Goal: Task Accomplishment & Management: Use online tool/utility

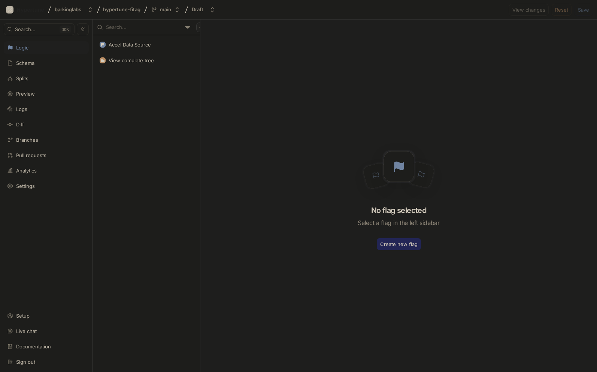
click at [196, 26] on button "button" at bounding box center [201, 27] width 10 height 10
click at [199, 40] on p "Flag" at bounding box center [202, 41] width 10 height 7
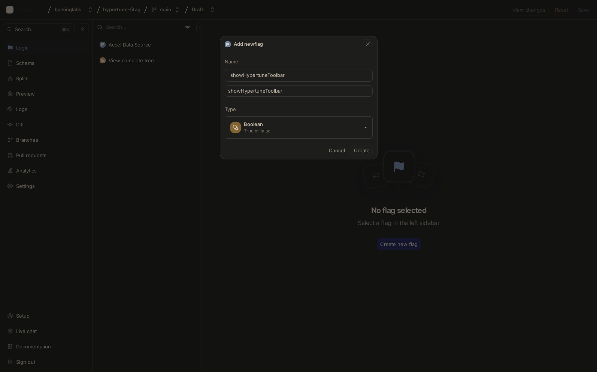
type input "showHypertuneToolbar"
click at [361, 150] on span "Create" at bounding box center [362, 150] width 16 height 4
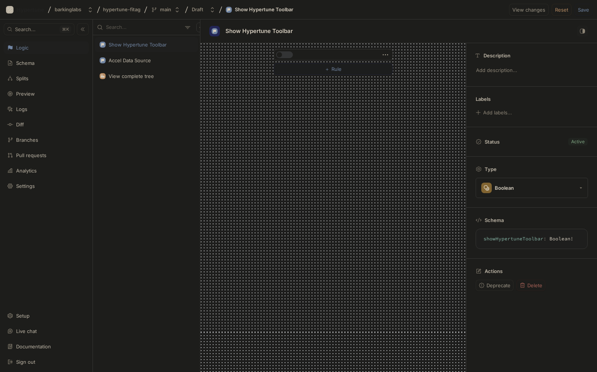
click at [139, 45] on div "Show Hypertune Toolbar" at bounding box center [138, 45] width 58 height 6
click at [285, 55] on button "button" at bounding box center [284, 54] width 17 height 7
click at [386, 56] on icon "button" at bounding box center [385, 55] width 8 height 8
click at [415, 51] on div "＋ Rule" at bounding box center [333, 61] width 266 height 37
click at [283, 58] on button "button" at bounding box center [284, 54] width 17 height 7
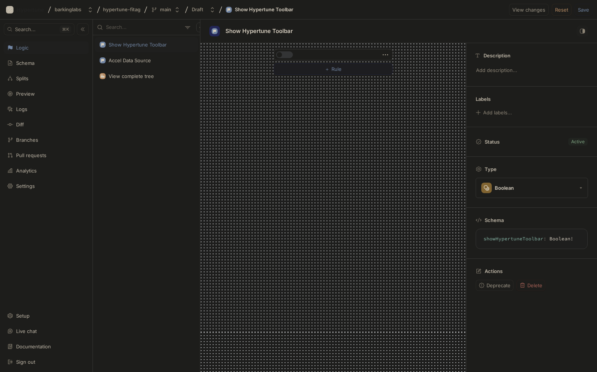
click at [336, 70] on span "Rule" at bounding box center [337, 69] width 10 height 4
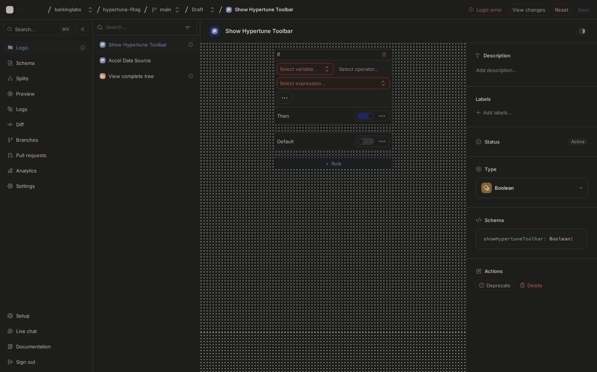
click at [317, 68] on div "Select variable..." at bounding box center [299, 69] width 38 height 6
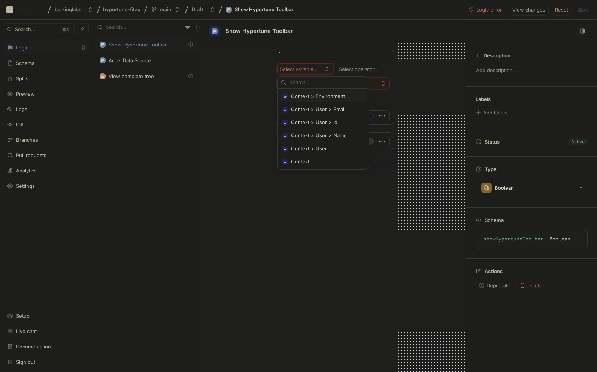
click at [317, 96] on span "Context > Environment" at bounding box center [325, 96] width 69 height 6
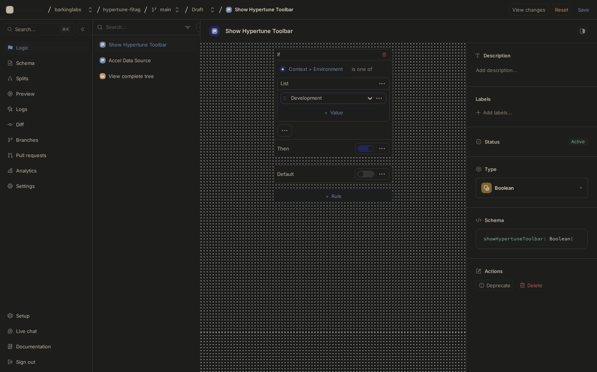
click at [323, 99] on div at bounding box center [326, 98] width 70 height 9
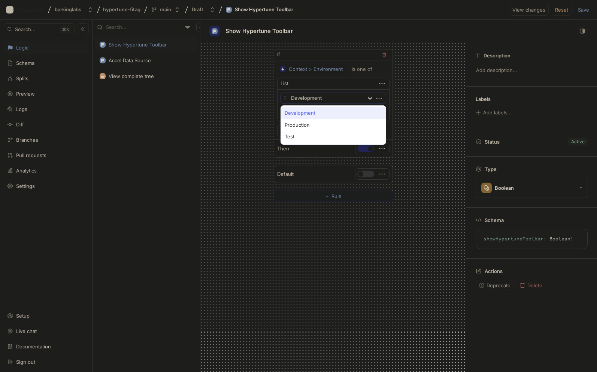
click at [323, 99] on div at bounding box center [326, 98] width 70 height 9
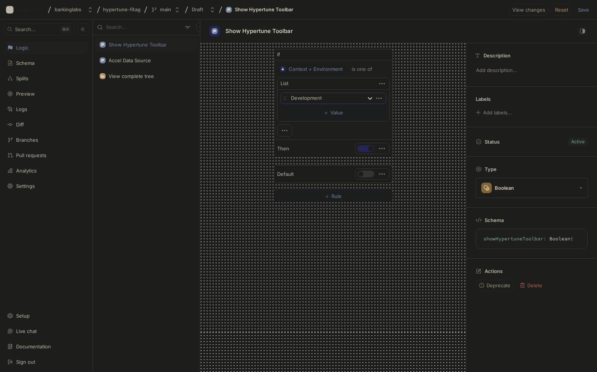
click at [434, 206] on div "If Context > Environment is one of List Development To pick up a draggable item…" at bounding box center [333, 125] width 266 height 165
click at [584, 8] on span "Save" at bounding box center [583, 9] width 11 height 4
click at [25, 186] on div "Settings" at bounding box center [25, 186] width 19 height 6
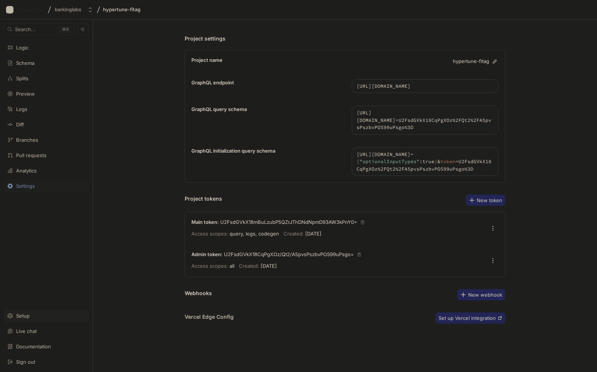
click at [25, 316] on div "Setup" at bounding box center [22, 316] width 13 height 6
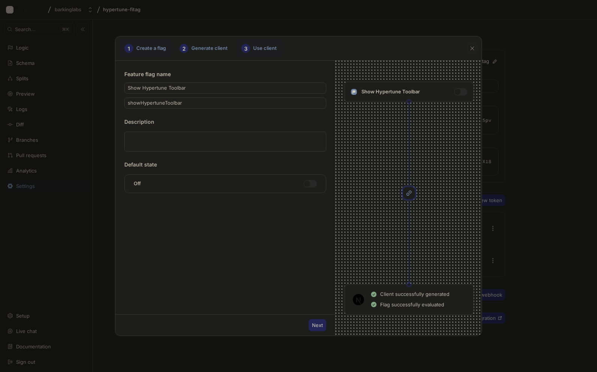
click at [263, 48] on div "3 Use client" at bounding box center [260, 48] width 46 height 18
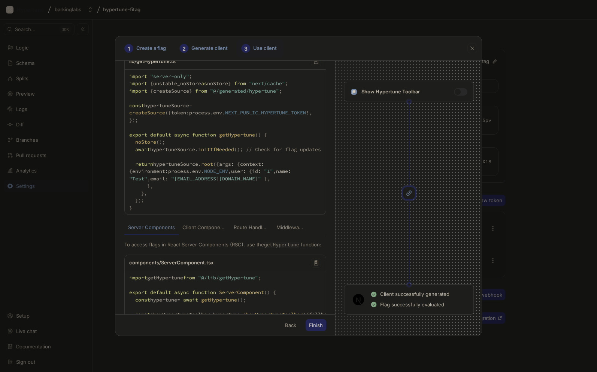
scroll to position [30, 0]
click at [207, 232] on div "Client Components" at bounding box center [204, 227] width 44 height 7
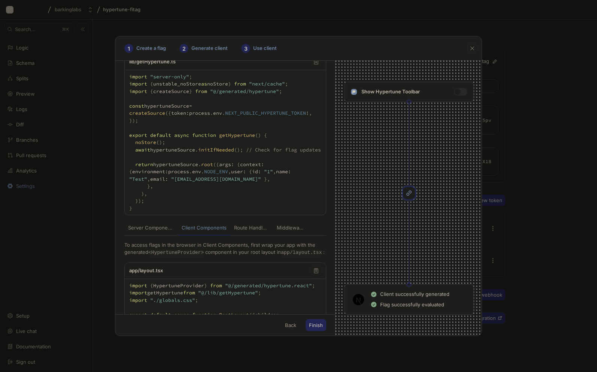
click at [157, 232] on div "Server Components" at bounding box center [151, 227] width 46 height 7
type textarea "import getHypertune from "@/lib/getHypertune"; export default async function Se…"
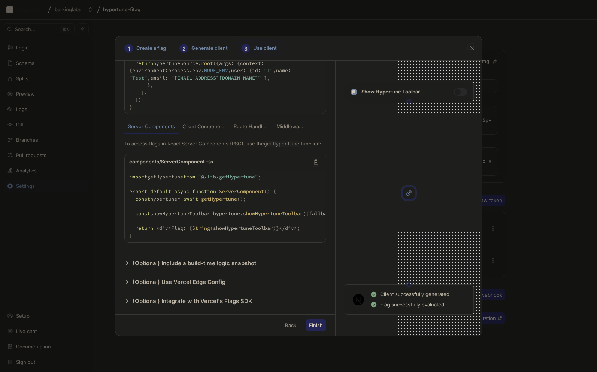
scroll to position [145, 0]
click at [185, 300] on p "(Optional) Integrate with Vercel's Flags SDK" at bounding box center [193, 301] width 120 height 9
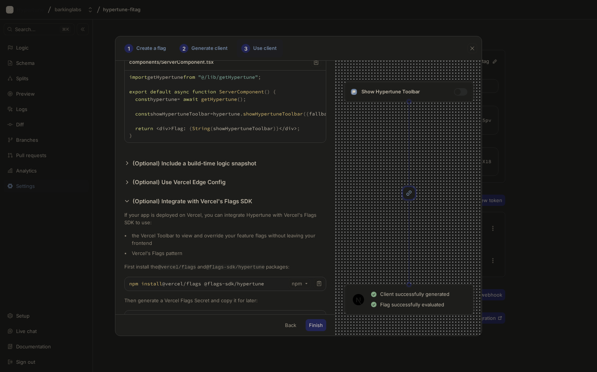
scroll to position [232, 0]
click at [168, 167] on p "(Optional) Include a build-time logic snapshot" at bounding box center [195, 163] width 124 height 9
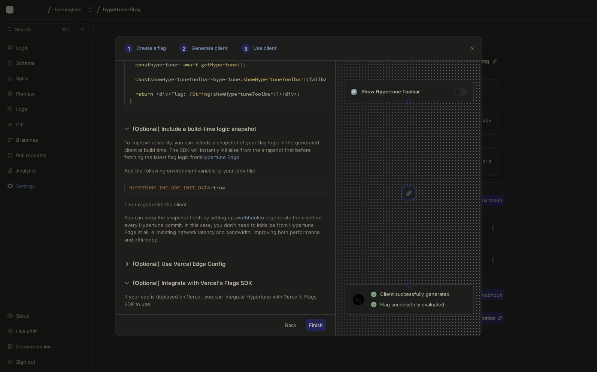
scroll to position [272, 0]
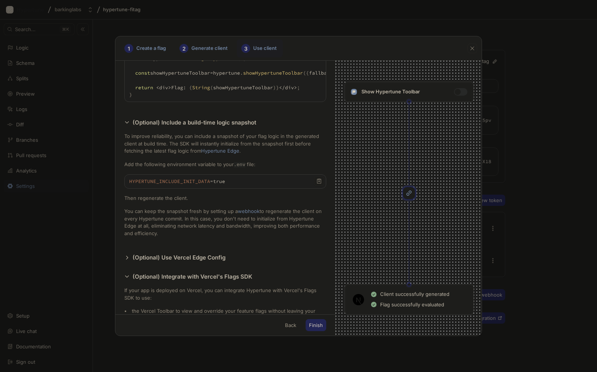
click at [180, 188] on textarea "HYPERTUNE_INCLUDE_INIT_DATA=true" at bounding box center [225, 181] width 201 height 13
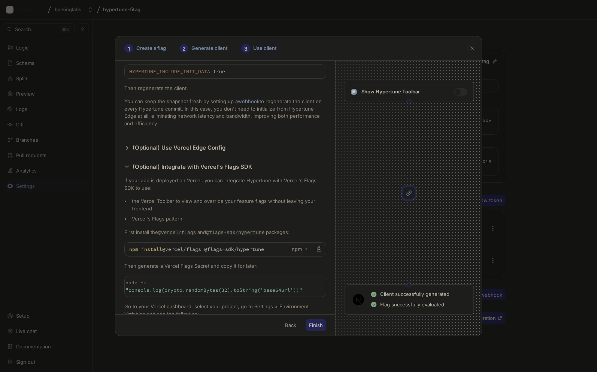
scroll to position [382, 0]
click at [199, 151] on p "(Optional) Use Vercel Edge Config" at bounding box center [179, 147] width 93 height 9
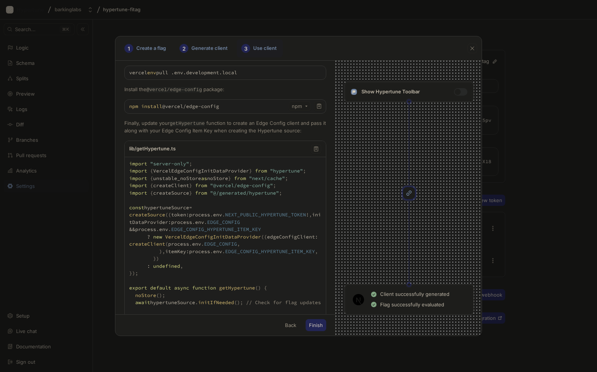
scroll to position [669, 0]
drag, startPoint x: 165, startPoint y: 120, endPoint x: 256, endPoint y: 120, distance: 90.3
click at [256, 114] on textarea "npm install @vercel/edge-config" at bounding box center [225, 106] width 201 height 13
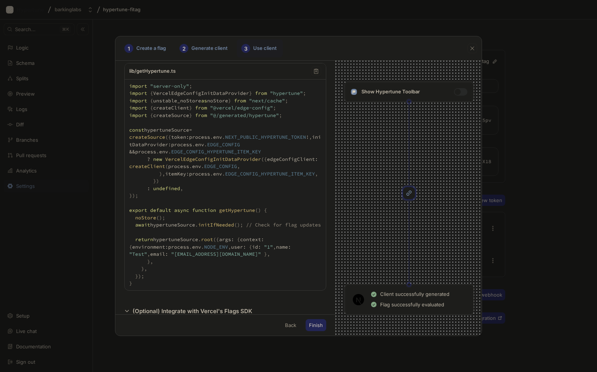
scroll to position [749, 0]
drag, startPoint x: 135, startPoint y: 157, endPoint x: 202, endPoint y: 220, distance: 91.7
click at [202, 220] on textarea "import "server-only"; import { VercelEdgeConfigInitDataProvider } from "hypertu…" at bounding box center [225, 183] width 201 height 211
click at [183, 119] on textarea "import "server-only"; import { VercelEdgeConfigInitDataProvider } from "hypertu…" at bounding box center [225, 183] width 201 height 211
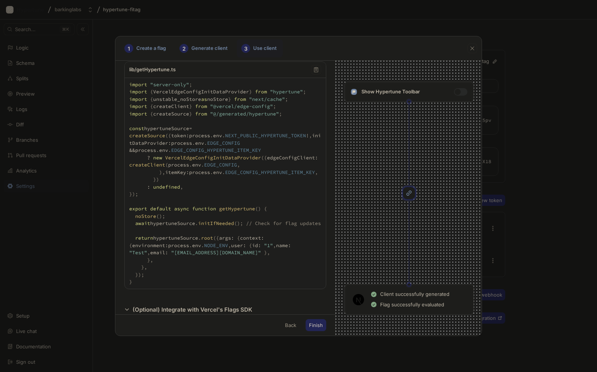
click at [183, 119] on textarea "import "server-only"; import { VercelEdgeConfigInitDataProvider } from "hypertu…" at bounding box center [225, 183] width 201 height 211
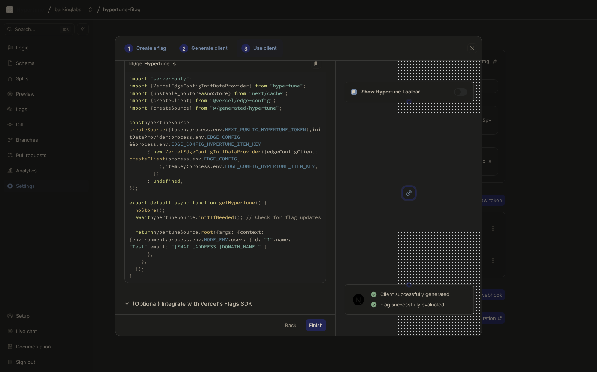
scroll to position [755, 0]
click at [211, 106] on textarea "import "server-only"; import { VercelEdgeConfigInitDataProvider } from "hypertu…" at bounding box center [225, 177] width 201 height 211
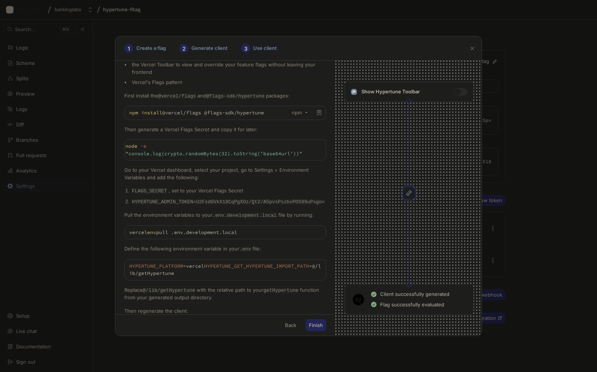
scroll to position [1029, 0]
drag, startPoint x: 165, startPoint y: 161, endPoint x: 267, endPoint y: 161, distance: 101.9
click at [267, 119] on textarea "npm install @vercel/flags @flags-sdk/hypertune" at bounding box center [225, 111] width 201 height 13
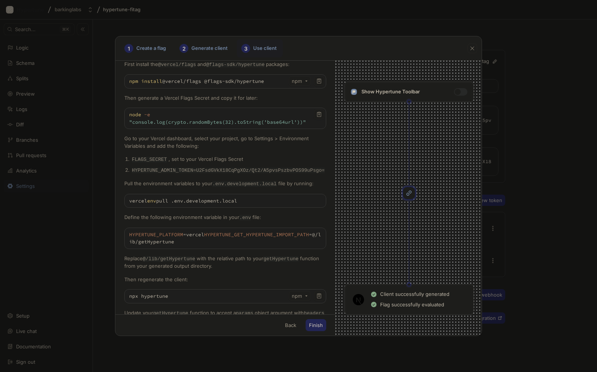
scroll to position [1060, 0]
click at [318, 117] on icon "button" at bounding box center [319, 114] width 6 height 6
click at [163, 172] on code "HYPERTUNE_ADMIN_TOKEN=U2FsdGVkX18CqPgXOz/Qt2/A5pvsPszbvPOS99uPsgo=" at bounding box center [228, 170] width 193 height 6
copy code "HYPERTUNE_ADMIN_TOKEN"
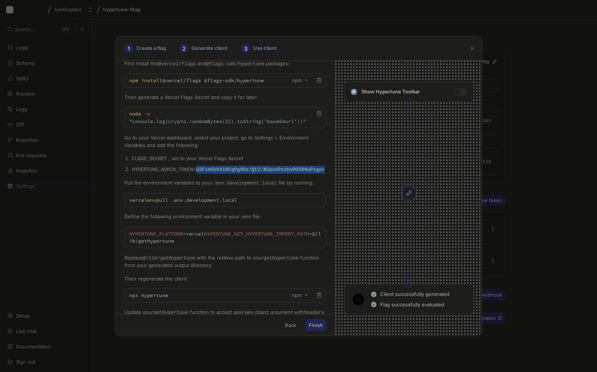
drag, startPoint x: 197, startPoint y: 209, endPoint x: 330, endPoint y: 211, distance: 133.0
click at [330, 211] on div "Add a new file called getHypertune.ts that exports a getHypertune function: lib…" at bounding box center [225, 187] width 220 height 253
copy code "U2FsdGVkX18CqPgXOz/Qt2/A5pvsPszbvPOS99uPsgo="
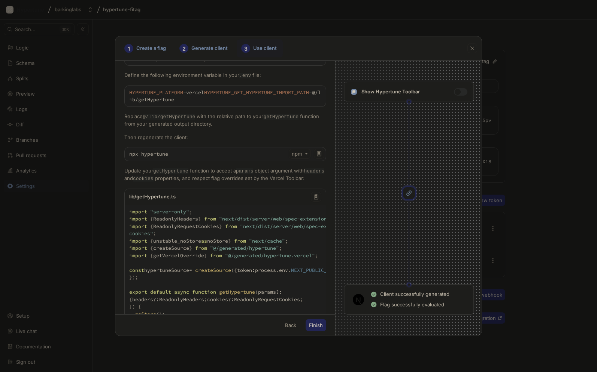
scroll to position [1204, 0]
drag, startPoint x: 129, startPoint y: 132, endPoint x: 252, endPoint y: 130, distance: 122.5
click at [252, 105] on textarea "HYPERTUNE_PLATFORM=vercel HYPERTUNE_GET_HYPERTUNE_IMPORT_PATH=@/lib/getHypertune" at bounding box center [225, 94] width 201 height 21
drag, startPoint x: 129, startPoint y: 139, endPoint x: 296, endPoint y: 138, distance: 166.8
click at [296, 105] on textarea "HYPERTUNE_PLATFORM=vercel HYPERTUNE_GET_HYPERTUNE_IMPORT_PATH=@/lib/getHypertune" at bounding box center [225, 94] width 201 height 21
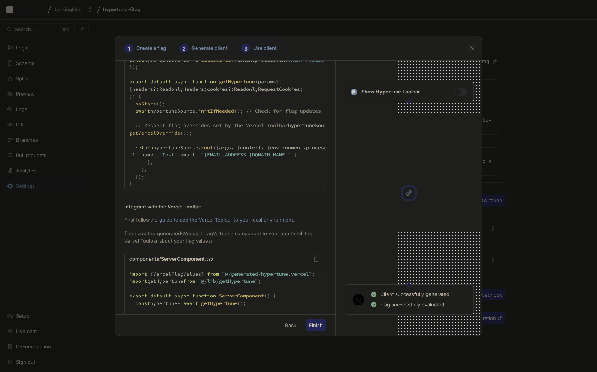
scroll to position [1412, 0]
drag, startPoint x: 235, startPoint y: 144, endPoint x: 126, endPoint y: 138, distance: 108.5
click at [126, 138] on textarea "import "server-only"; import { ReadonlyHeaders } from "next/dist/server/web/spe…" at bounding box center [279, 92] width 308 height 196
click at [197, 187] on textarea "import "server-only"; import { ReadonlyHeaders } from "next/dist/server/web/spe…" at bounding box center [279, 92] width 308 height 196
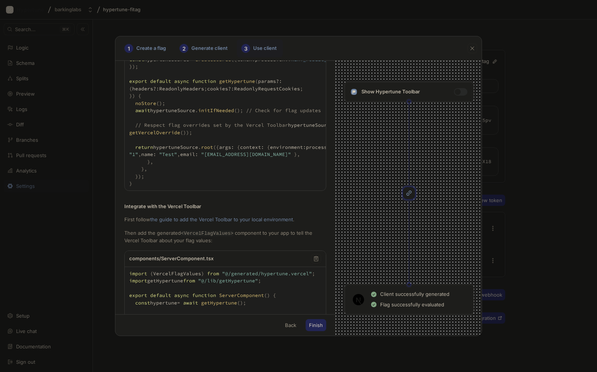
click at [197, 187] on textarea "import "server-only"; import { ReadonlyHeaders } from "next/dist/server/web/spe…" at bounding box center [279, 92] width 308 height 196
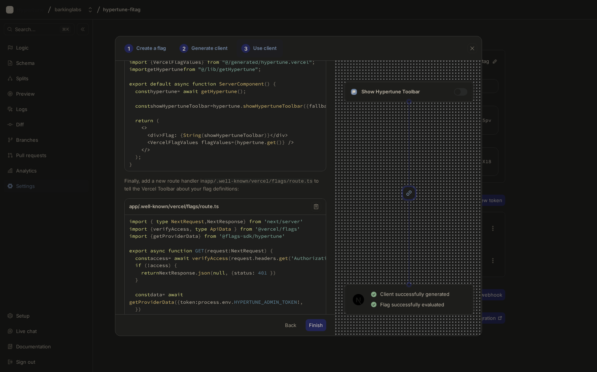
scroll to position [1624, 0]
drag, startPoint x: 144, startPoint y: 241, endPoint x: 126, endPoint y: 137, distance: 105.6
click at [126, 137] on textarea "import { VercelFlagValues } from "@/generated/hypertune.vercel"; import getHype…" at bounding box center [251, 113] width 252 height 116
click at [141, 144] on textarea "import { VercelFlagValues } from "@/generated/hypertune.vercel"; import getHype…" at bounding box center [251, 113] width 252 height 116
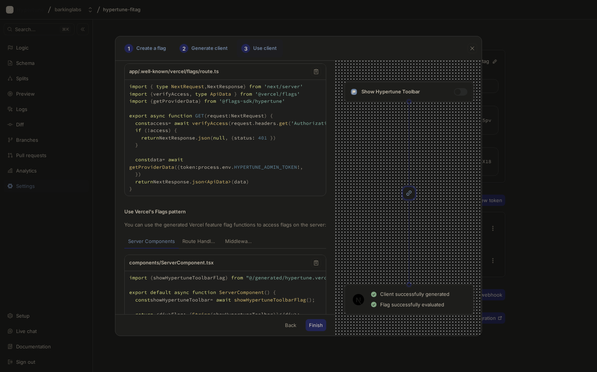
scroll to position [1757, 0]
click at [316, 76] on icon "button" at bounding box center [316, 73] width 6 height 6
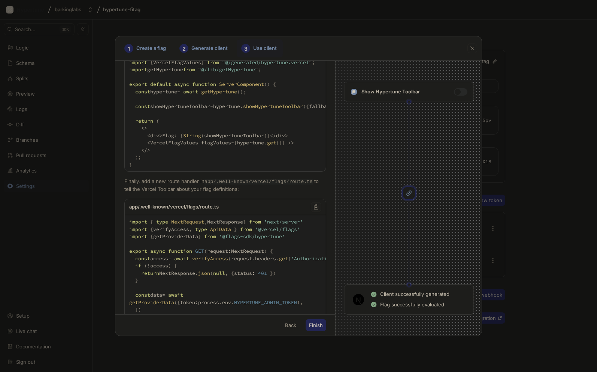
scroll to position [1621, 0]
click at [219, 13] on link "the guide to add the Vercel Toolbar to your local environment" at bounding box center [221, 10] width 143 height 6
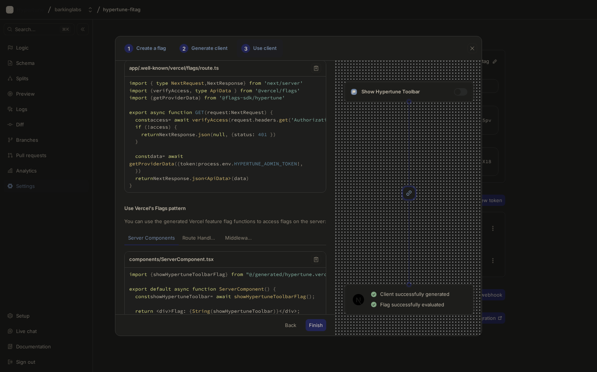
scroll to position [1765, 0]
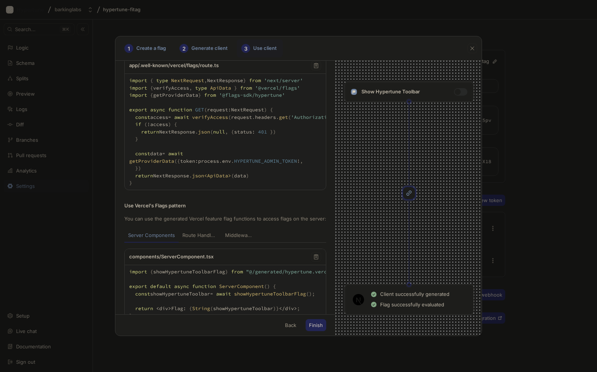
click at [316, 69] on icon "button" at bounding box center [316, 66] width 6 height 6
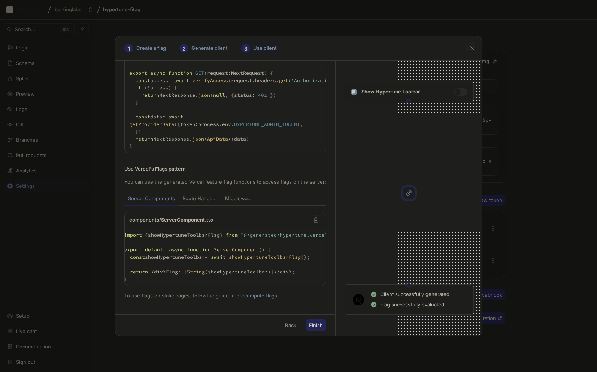
scroll to position [0, 0]
click at [372, 294] on icon at bounding box center [374, 294] width 6 height 6
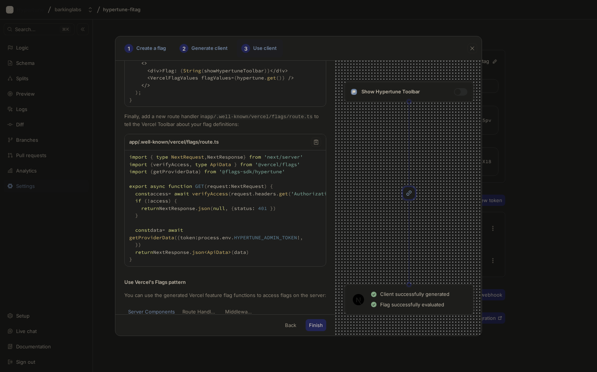
scroll to position [1878, 0]
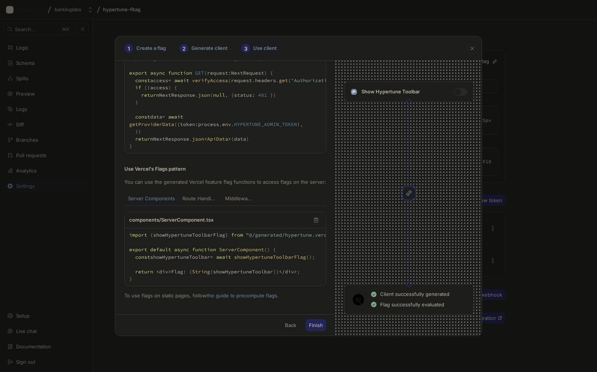
click at [375, 305] on icon at bounding box center [374, 305] width 6 height 6
click at [408, 92] on p "Show Hypertune Toolbar" at bounding box center [391, 91] width 58 height 7
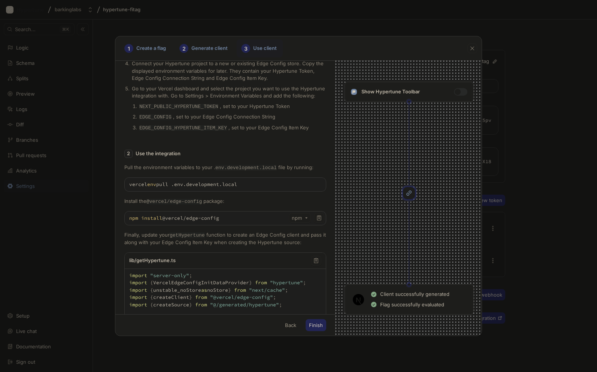
scroll to position [559, 0]
click at [226, 120] on li "EDGE_CONFIG , set to your Edge Config Connection String" at bounding box center [232, 116] width 188 height 8
click at [236, 120] on li "EDGE_CONFIG , set to your Edge Config Connection String" at bounding box center [232, 116] width 188 height 8
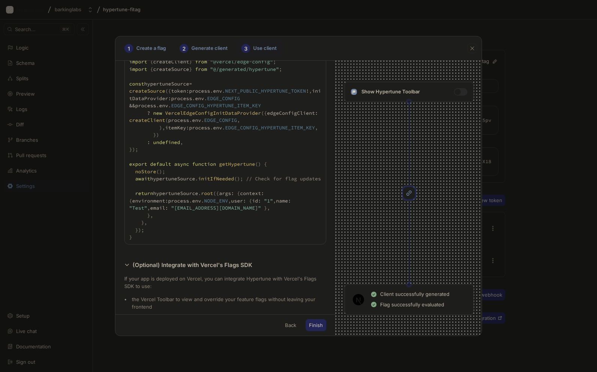
scroll to position [787, 0]
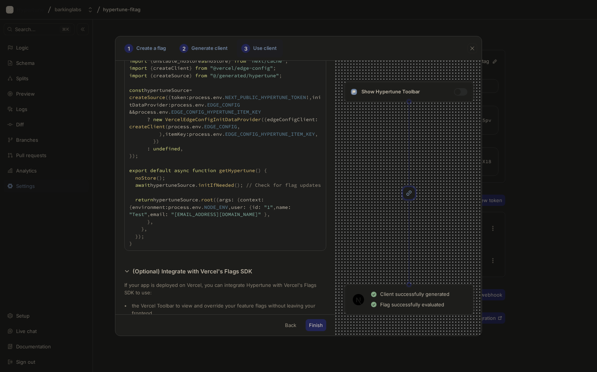
click at [208, 133] on textarea "import "server-only"; import { VercelEdgeConfigInitDataProvider } from "hypertu…" at bounding box center [225, 145] width 201 height 211
